Goal: Transaction & Acquisition: Obtain resource

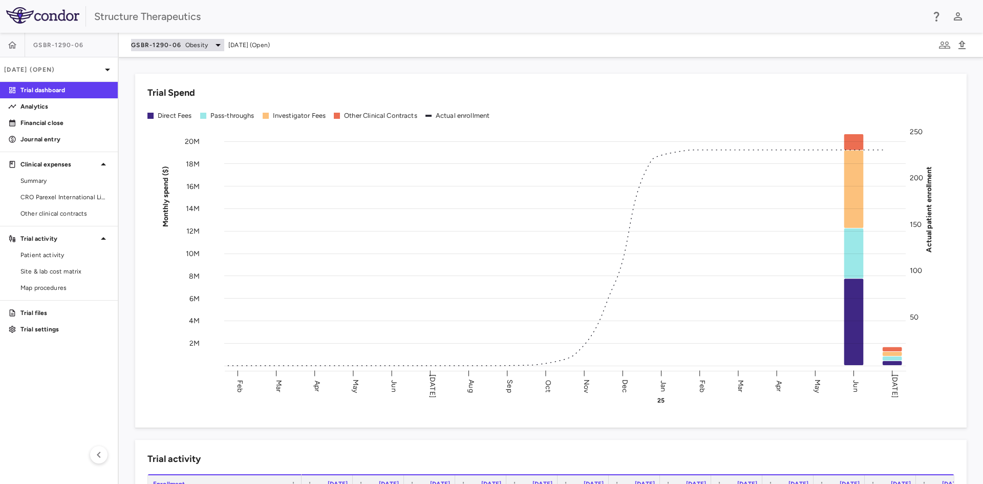
click at [207, 46] on div "GSBR-1290-06 Obesity" at bounding box center [177, 45] width 93 height 12
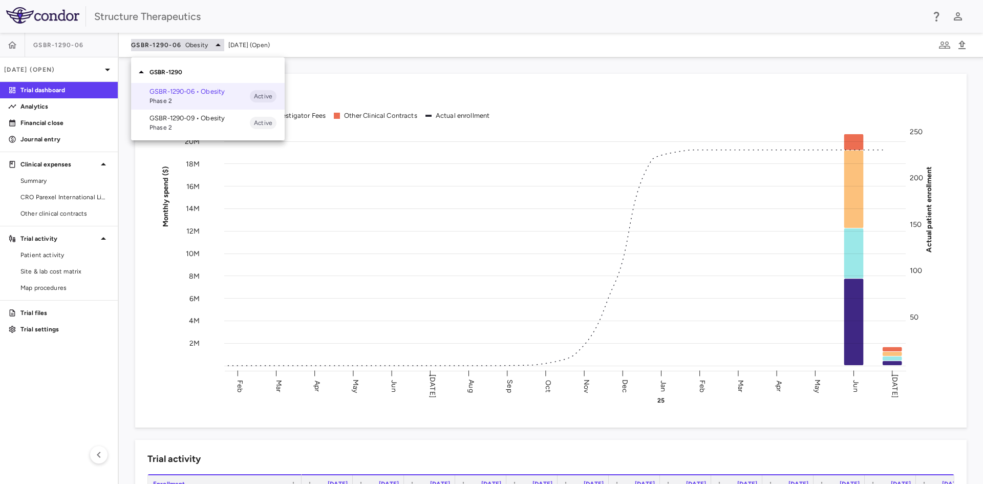
click at [207, 46] on div at bounding box center [491, 242] width 983 height 484
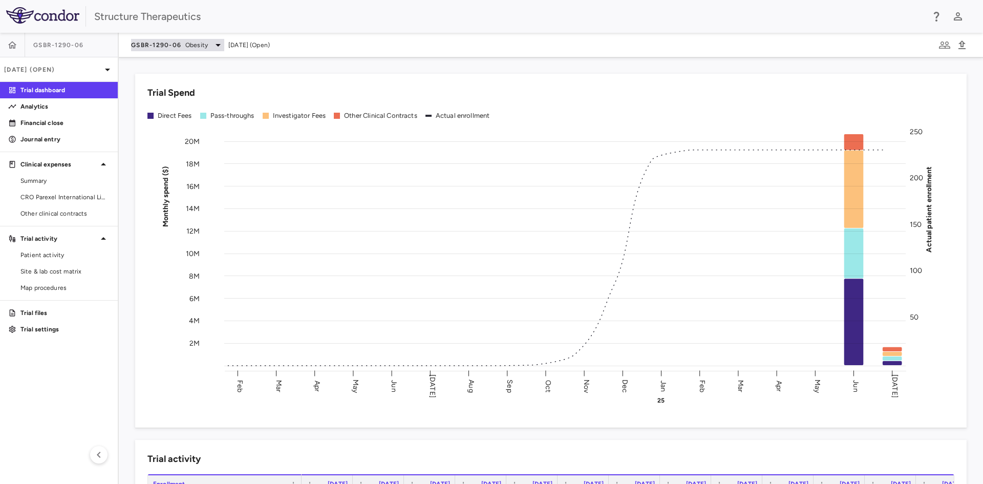
click at [207, 46] on div "GSBR-1290-06 Obesity" at bounding box center [177, 45] width 93 height 12
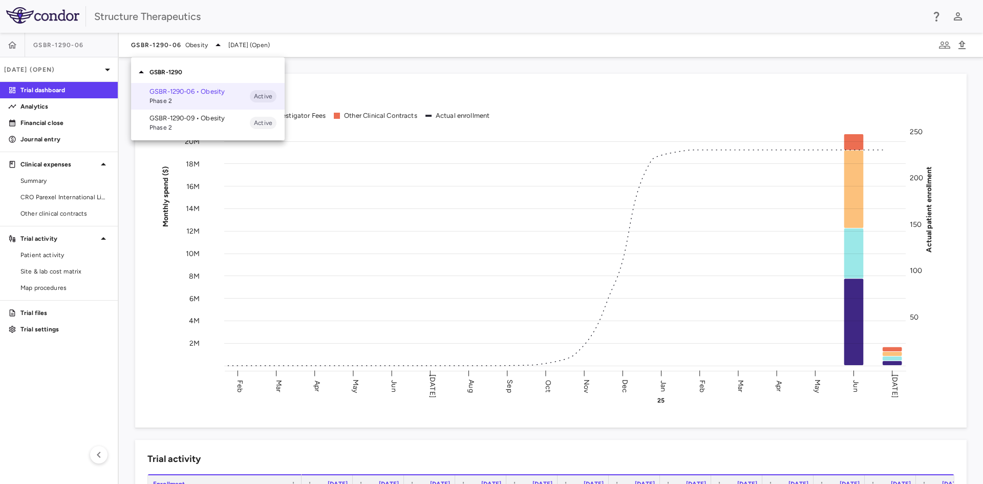
click at [214, 121] on p "GSBR-1290-09 • Obesity" at bounding box center [199, 118] width 100 height 9
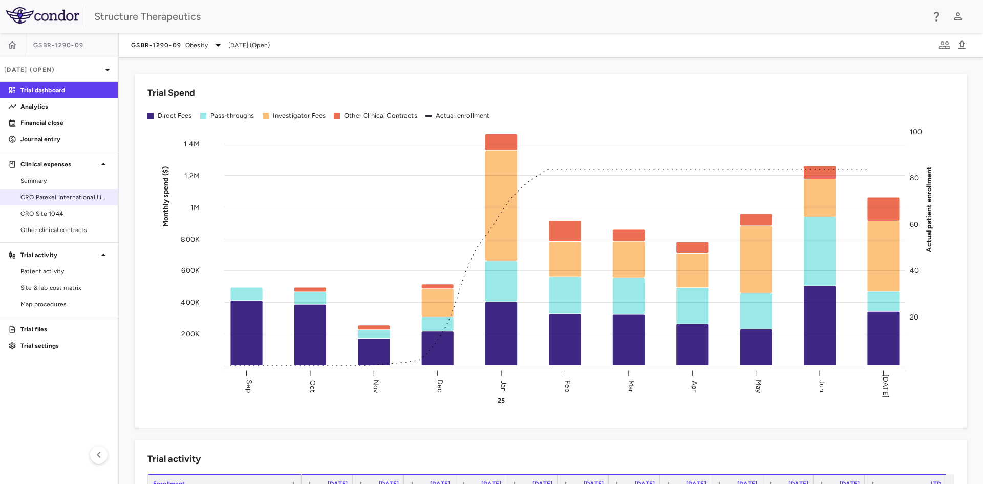
click at [68, 198] on span "CRO Parexel International Limited" at bounding box center [64, 196] width 89 height 9
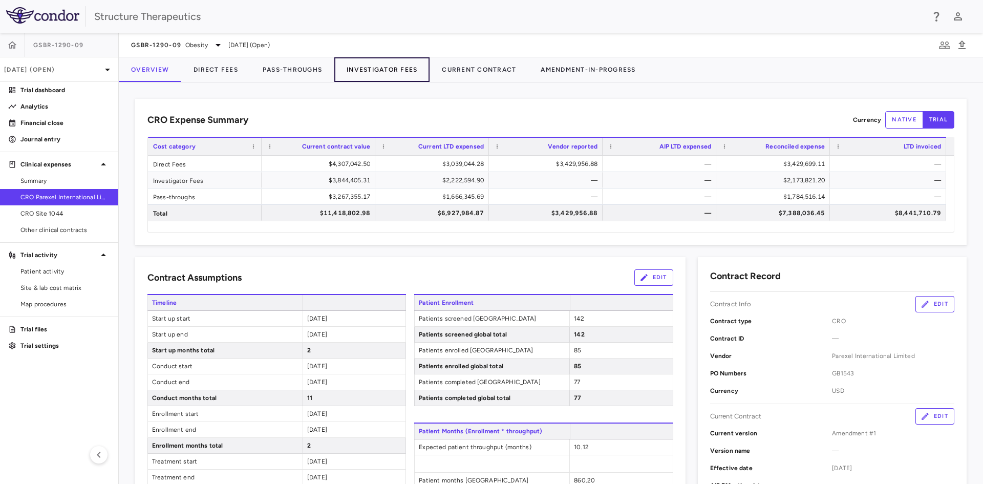
click at [356, 65] on button "Investigator Fees" at bounding box center [381, 69] width 95 height 25
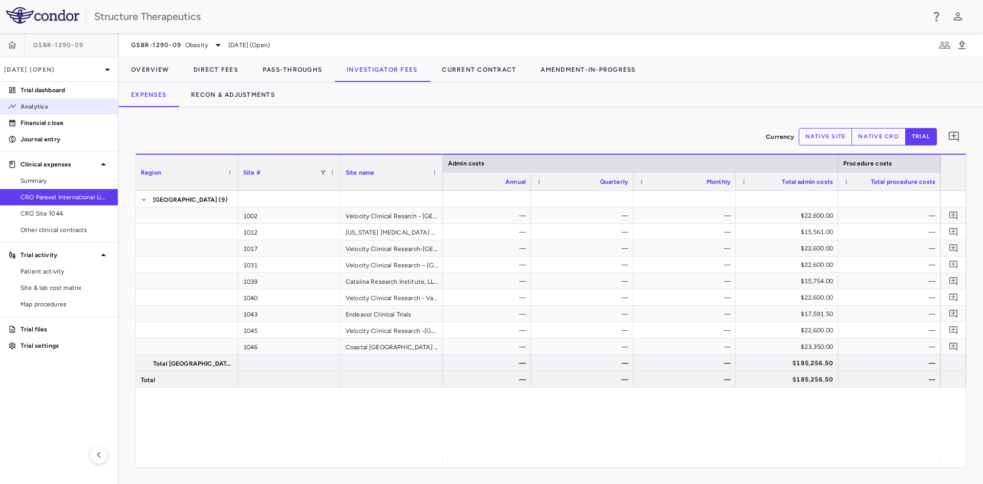
click at [41, 104] on p "Analytics" at bounding box center [64, 106] width 89 height 9
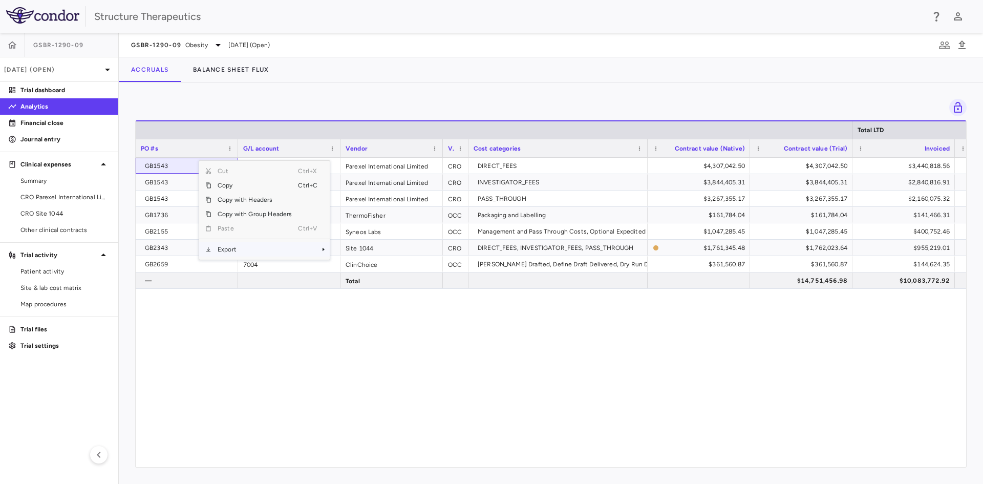
click at [233, 248] on span "Export" at bounding box center [254, 249] width 87 height 14
click at [325, 255] on span "Context Menu" at bounding box center [324, 249] width 9 height 14
click at [350, 265] on span "Excel Export" at bounding box center [364, 267] width 48 height 14
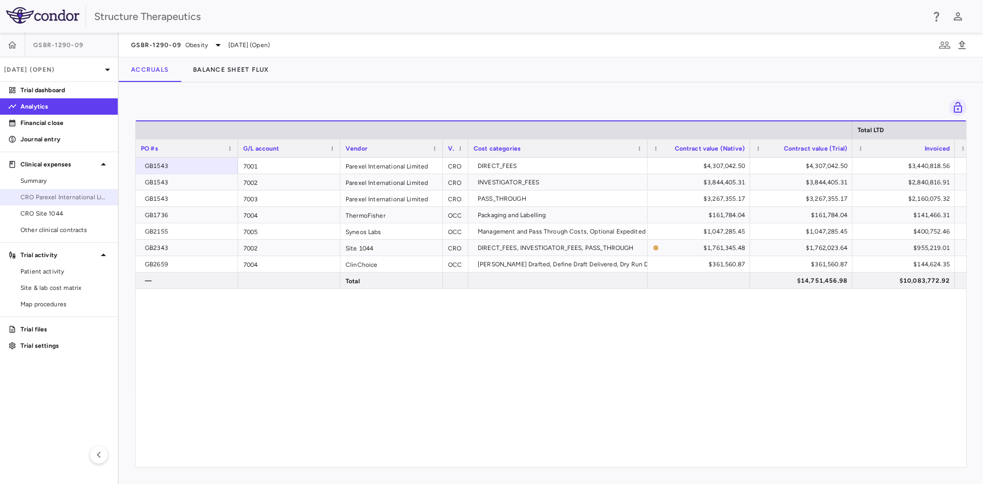
click at [82, 198] on span "CRO Parexel International Limited" at bounding box center [64, 196] width 89 height 9
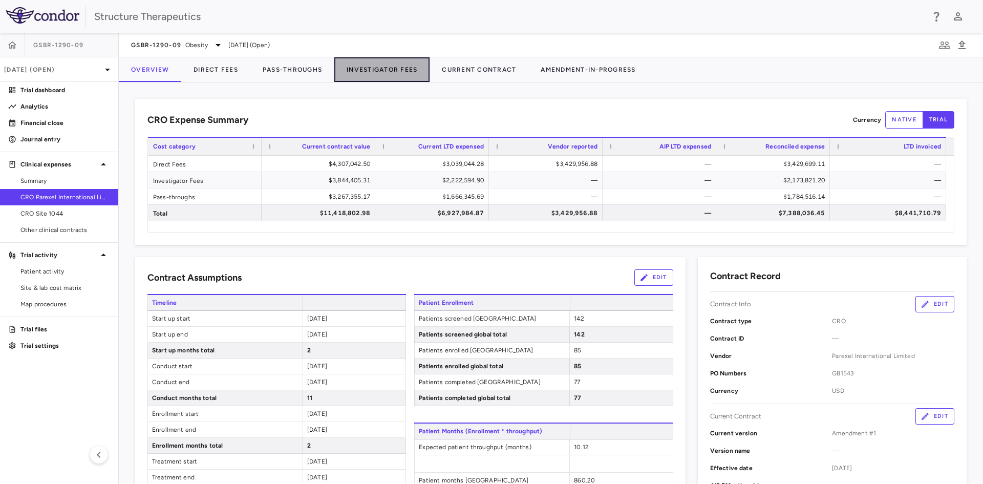
click at [359, 69] on button "Investigator Fees" at bounding box center [381, 69] width 95 height 25
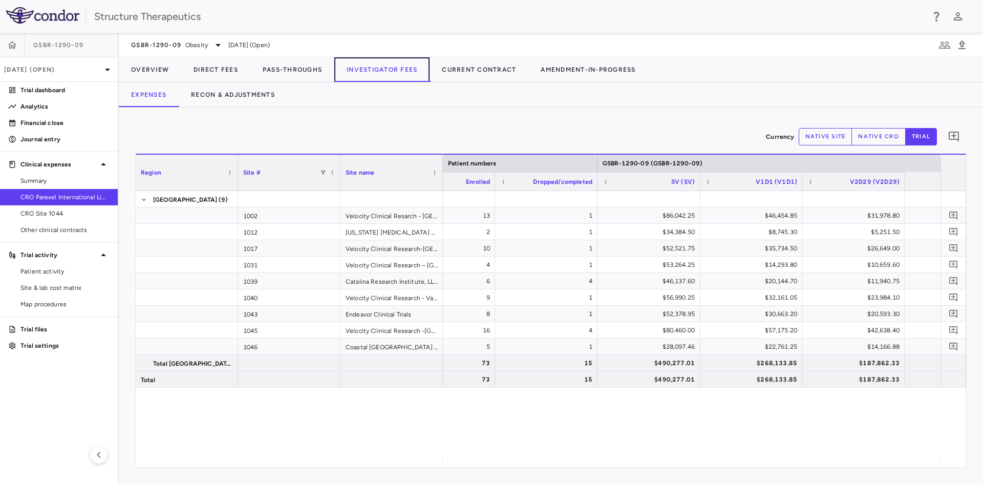
scroll to position [0, 730]
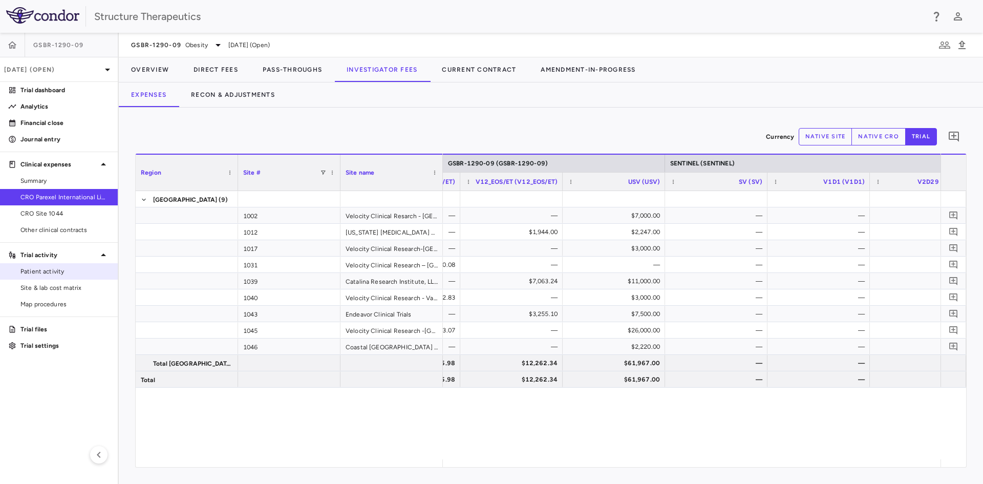
drag, startPoint x: 57, startPoint y: 271, endPoint x: 103, endPoint y: 274, distance: 46.7
click at [57, 271] on span "Patient activity" at bounding box center [64, 271] width 89 height 9
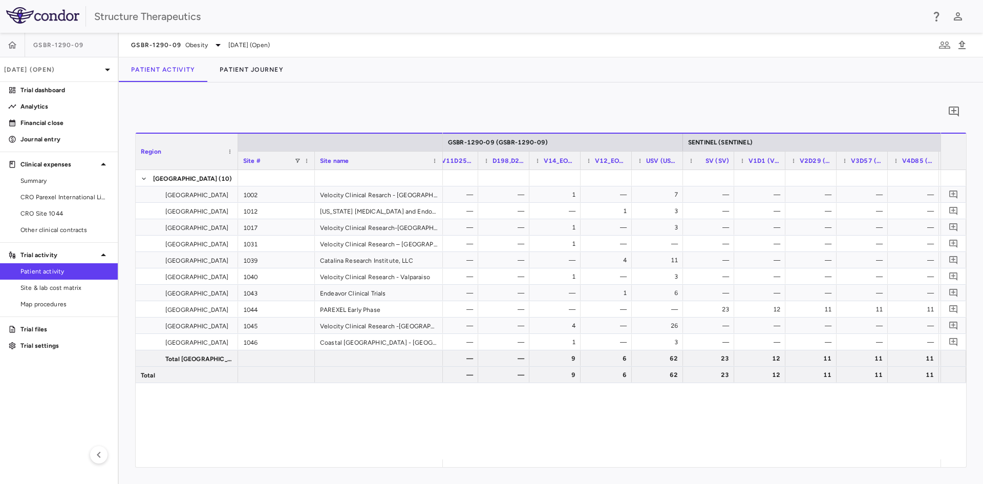
scroll to position [0, 1371]
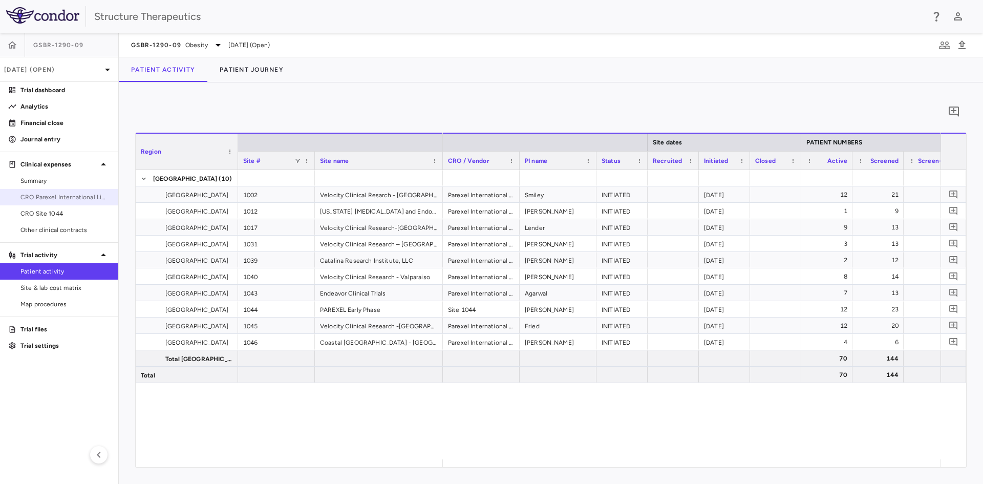
click at [81, 197] on span "CRO Parexel International Limited" at bounding box center [64, 196] width 89 height 9
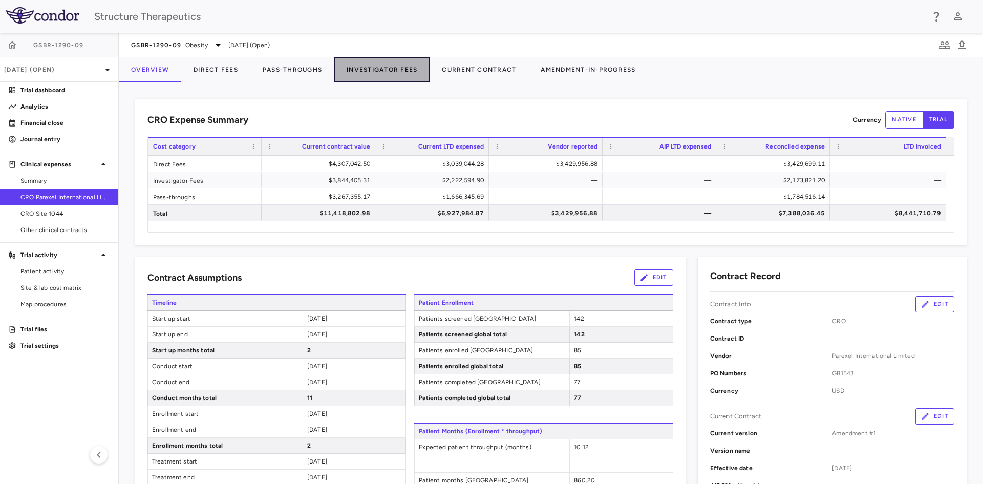
click at [398, 71] on button "Investigator Fees" at bounding box center [381, 69] width 95 height 25
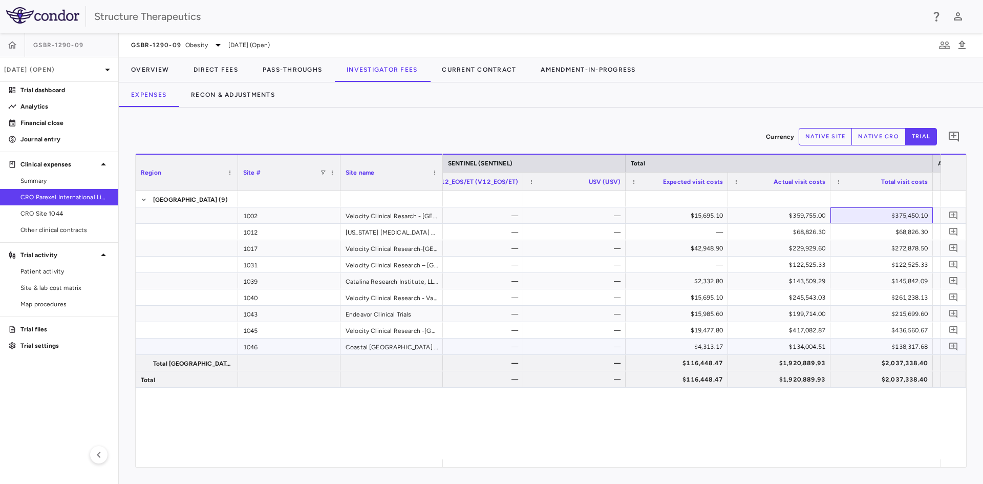
drag, startPoint x: 879, startPoint y: 215, endPoint x: 884, endPoint y: 351, distance: 135.7
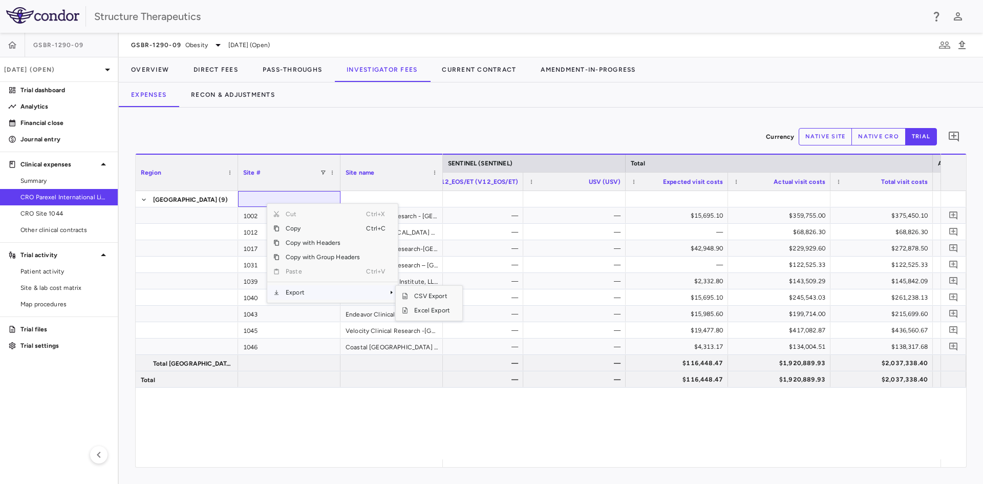
click at [310, 292] on span "Export" at bounding box center [323, 292] width 87 height 14
click at [420, 308] on span "Excel Export" at bounding box center [432, 310] width 48 height 14
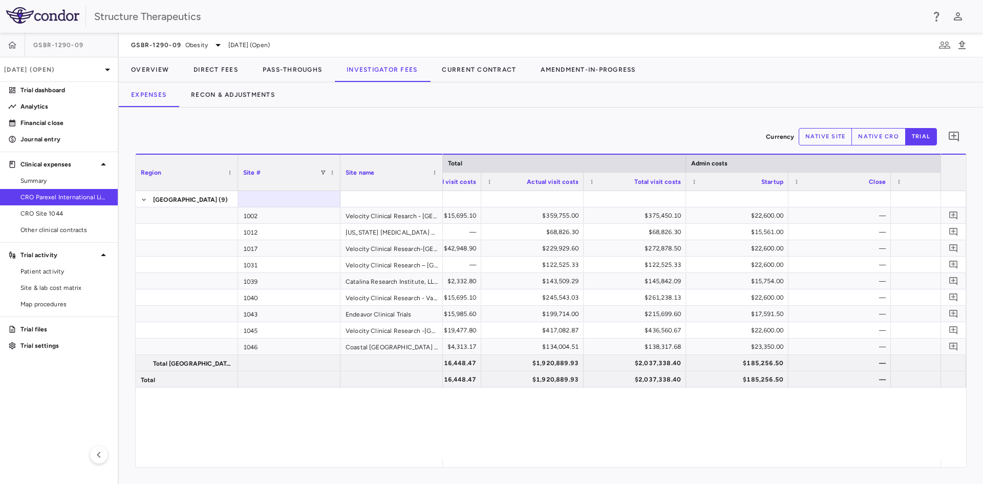
scroll to position [0, 3939]
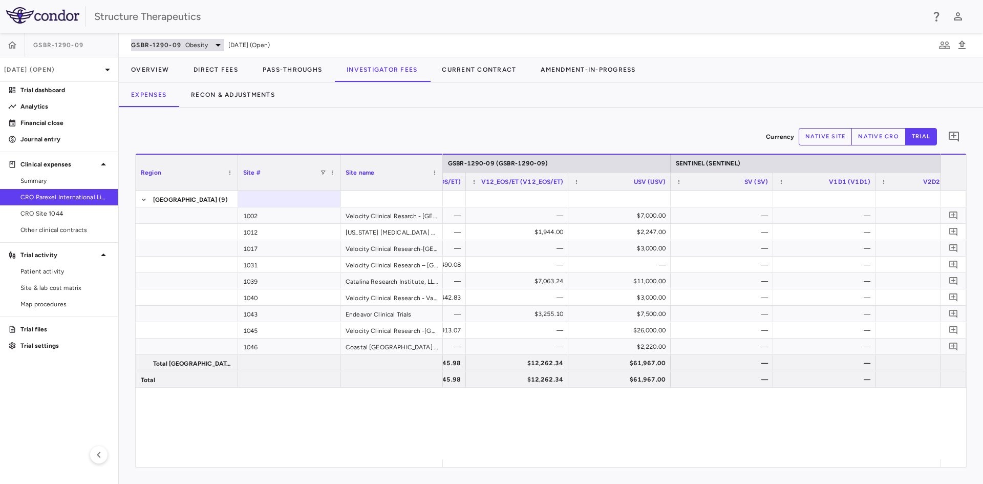
click at [198, 47] on span "Obesity" at bounding box center [196, 44] width 23 height 9
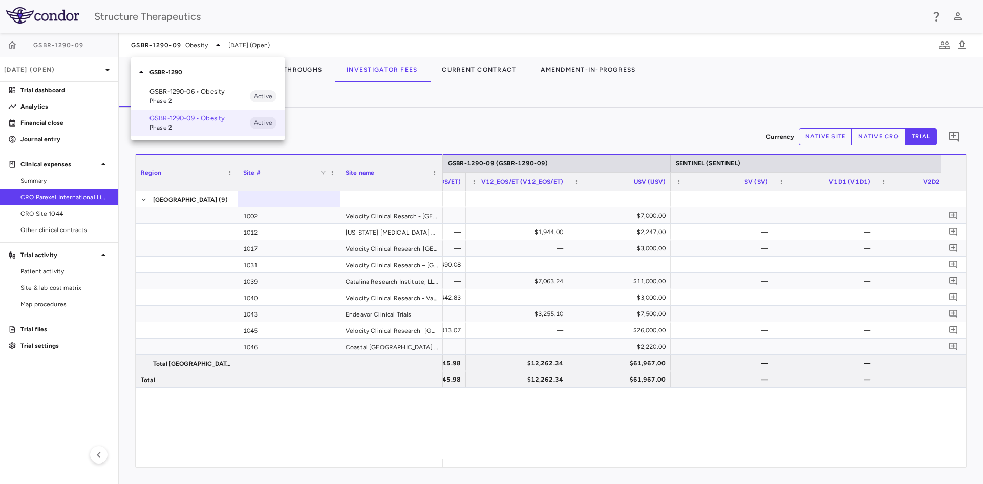
click at [204, 96] on p "GSBR-1290-06 • Obesity" at bounding box center [199, 91] width 100 height 9
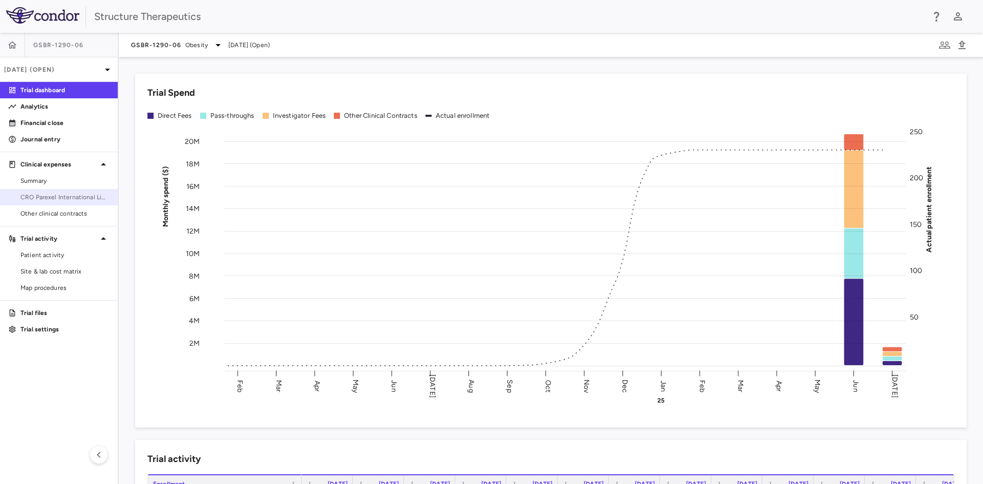
click at [71, 195] on span "CRO Parexel International Limited" at bounding box center [64, 196] width 89 height 9
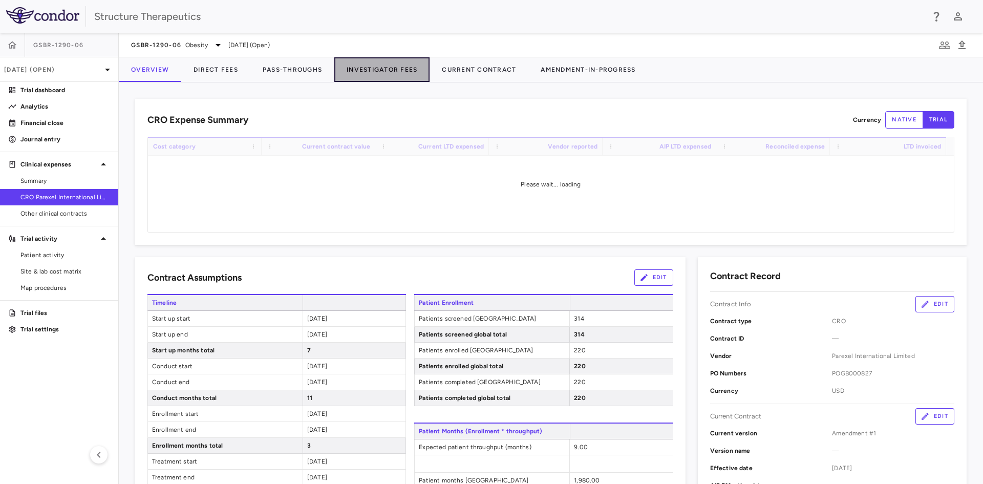
click at [370, 68] on button "Investigator Fees" at bounding box center [381, 69] width 95 height 25
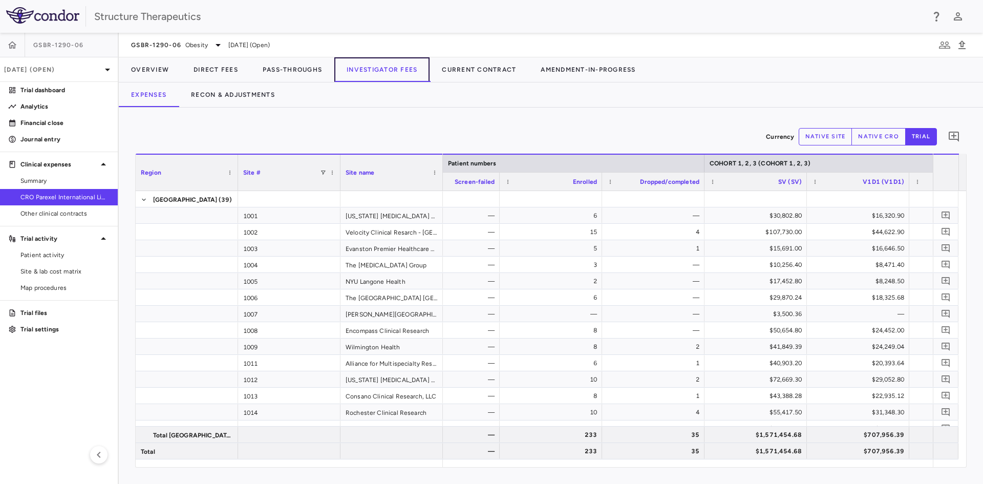
scroll to position [0, 758]
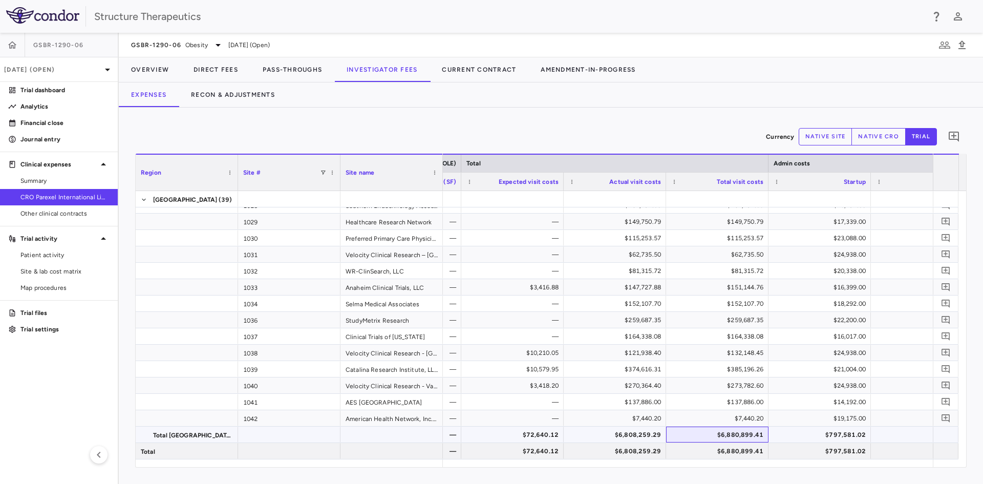
drag, startPoint x: 765, startPoint y: 433, endPoint x: 736, endPoint y: 436, distance: 28.8
click at [736, 436] on div "$6,880,899.41" at bounding box center [717, 434] width 102 height 16
click at [764, 395] on span "Copy" at bounding box center [793, 392] width 87 height 14
drag, startPoint x: 857, startPoint y: 459, endPoint x: 764, endPoint y: 450, distance: 92.6
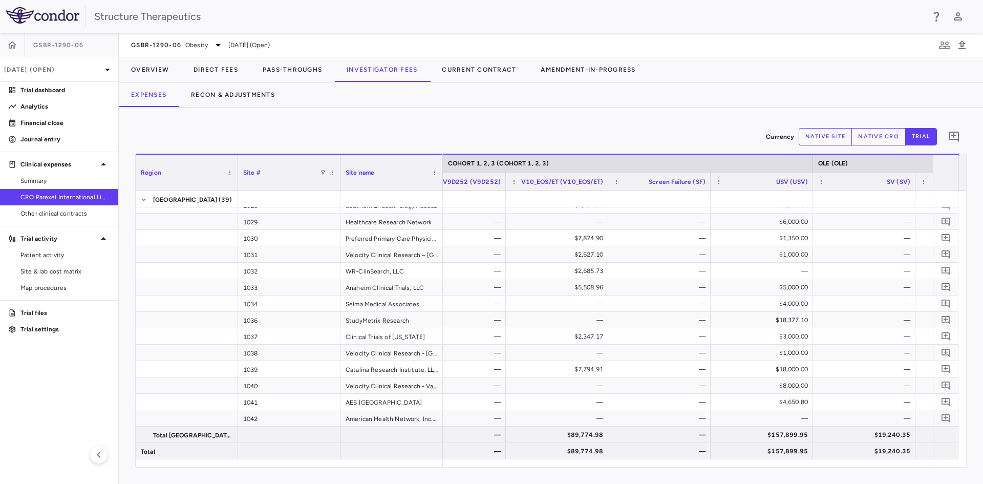
scroll to position [0, 1790]
